Goal: Use online tool/utility: Utilize a website feature to perform a specific function

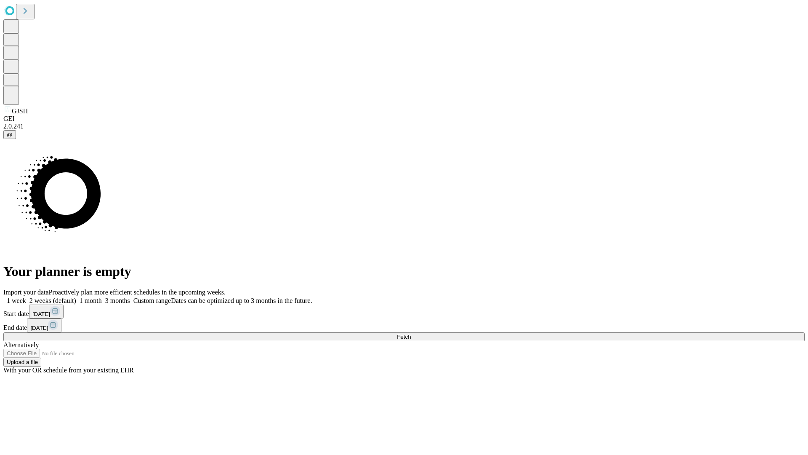
click at [411, 333] on span "Fetch" at bounding box center [404, 336] width 14 height 6
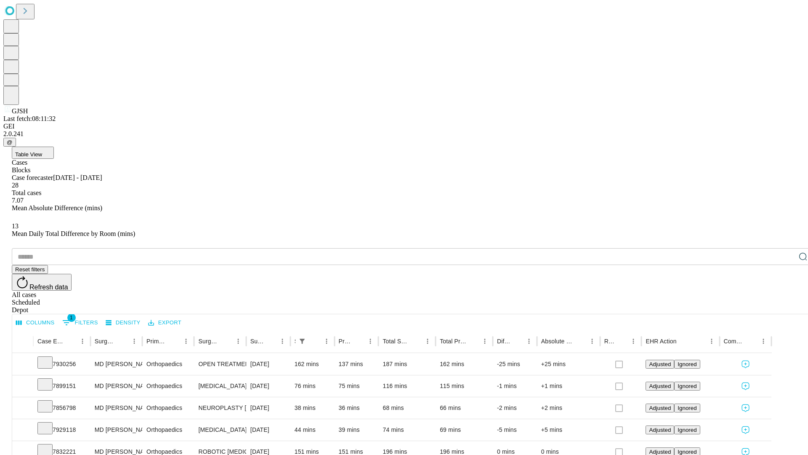
click at [42, 151] on span "Table View" at bounding box center [28, 154] width 27 height 6
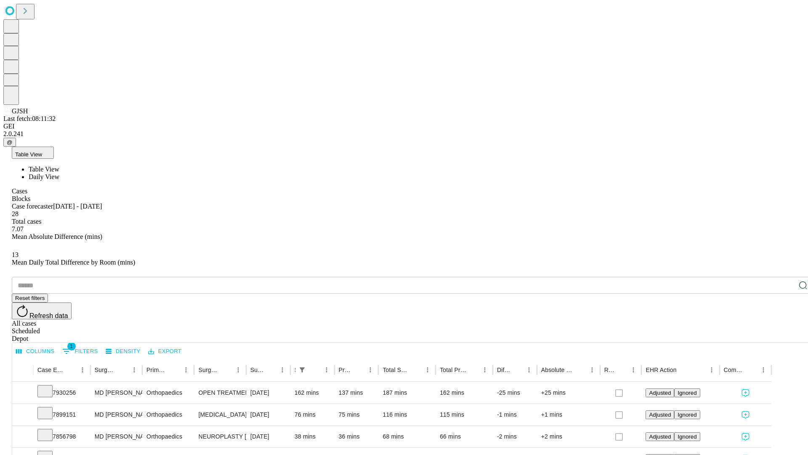
click at [59, 173] on span "Daily View" at bounding box center [44, 176] width 31 height 7
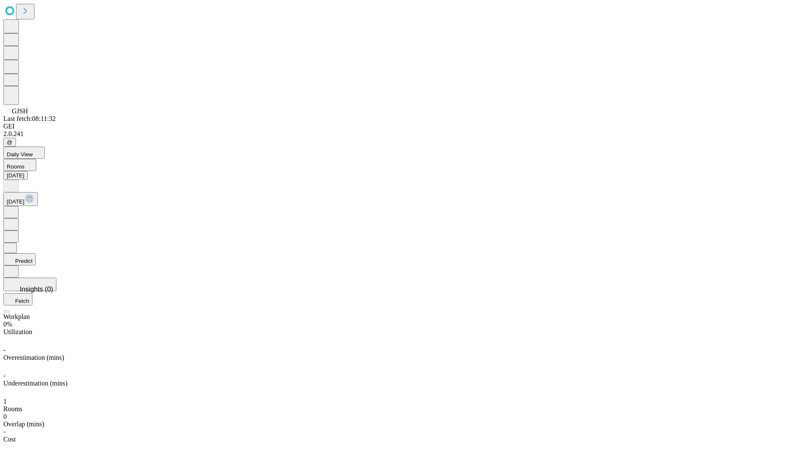
click at [36, 253] on button "Predict" at bounding box center [19, 259] width 32 height 12
